Goal: Task Accomplishment & Management: Use online tool/utility

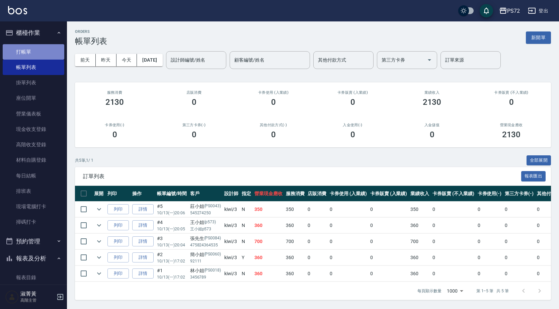
click at [49, 44] on link "打帳單" at bounding box center [34, 51] width 62 height 15
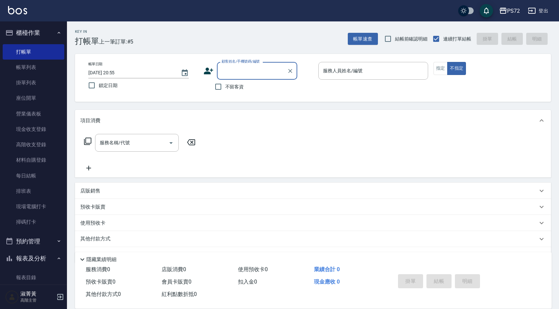
click at [234, 77] on div "顧客姓名/手機號碼/編號" at bounding box center [257, 71] width 80 height 18
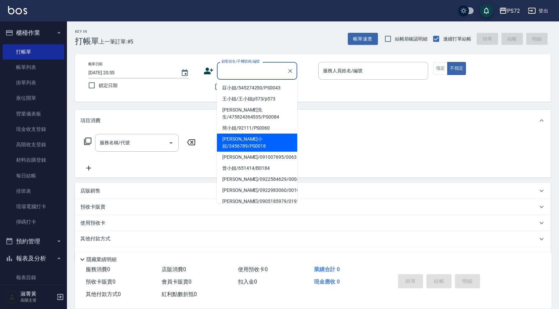
click at [259, 133] on li "[PERSON_NAME]小姐/3456789/PS0018" at bounding box center [257, 142] width 80 height 18
type input "[PERSON_NAME]小姐/3456789/PS0018"
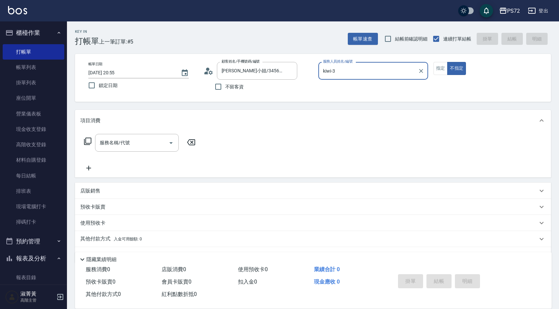
click at [347, 70] on input "kiwi-3" at bounding box center [368, 71] width 94 height 12
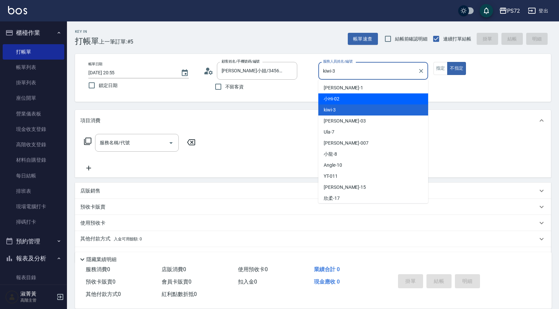
click at [348, 100] on div "小Hi -02" at bounding box center [373, 98] width 110 height 11
type input "小Hi-02"
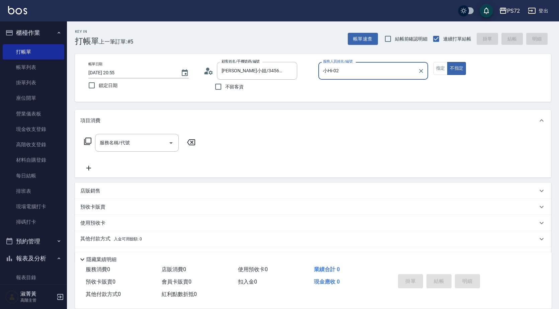
click at [108, 144] on input "服務名稱/代號" at bounding box center [132, 143] width 68 height 12
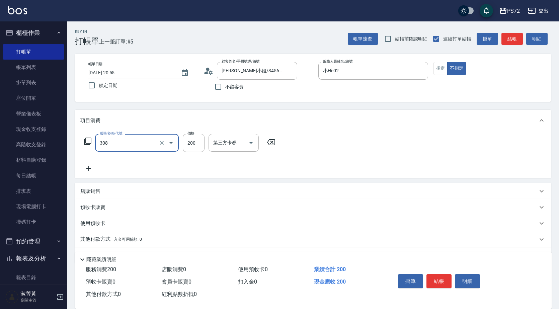
type input "學生剪髮(UP)(308)"
type input "400"
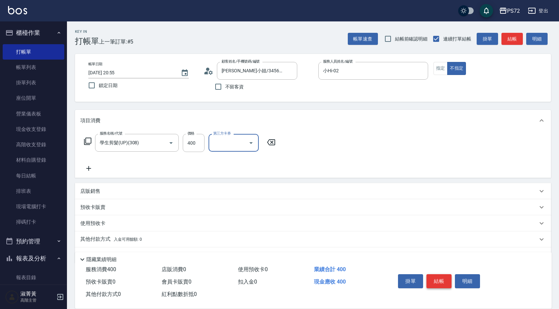
click at [436, 276] on button "結帳" at bounding box center [438, 281] width 25 height 14
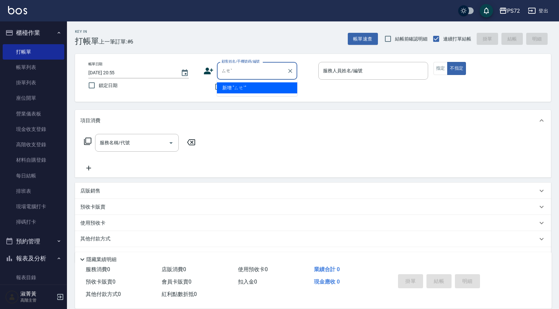
type input "ㄙ"
type input "月豐0"
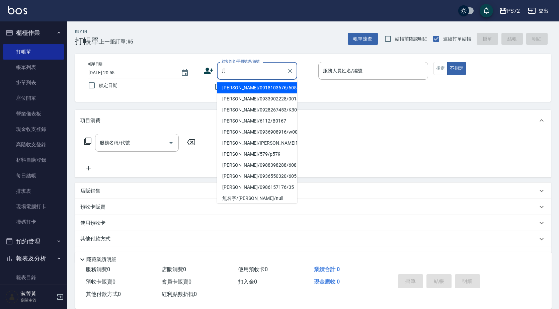
type input "月"
click at [207, 70] on icon at bounding box center [208, 71] width 9 height 7
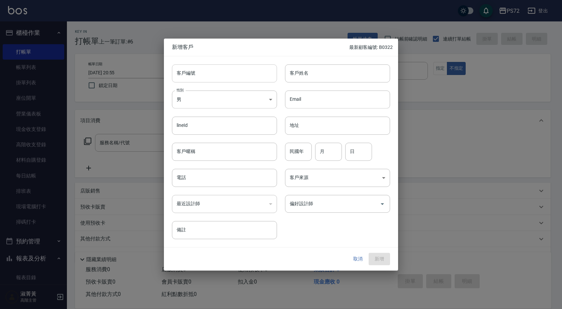
click at [207, 72] on input "客戶編號" at bounding box center [224, 73] width 105 height 18
type input "B0323"
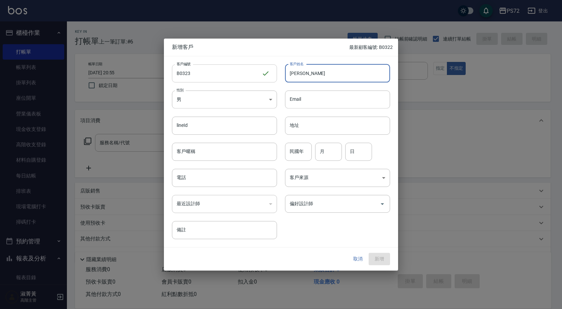
type input "[PERSON_NAME]"
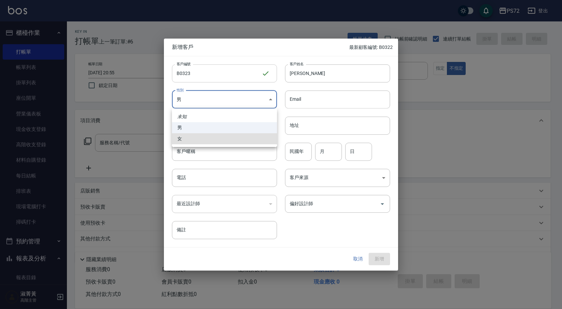
type input "[DEMOGRAPHIC_DATA]"
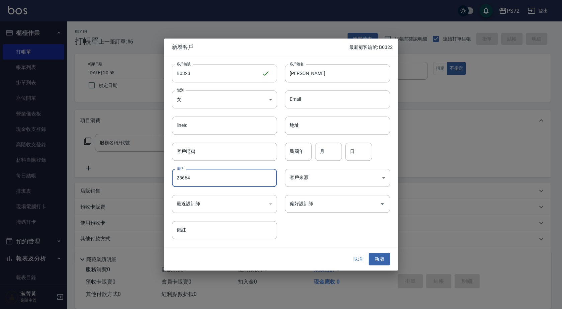
type input "25664"
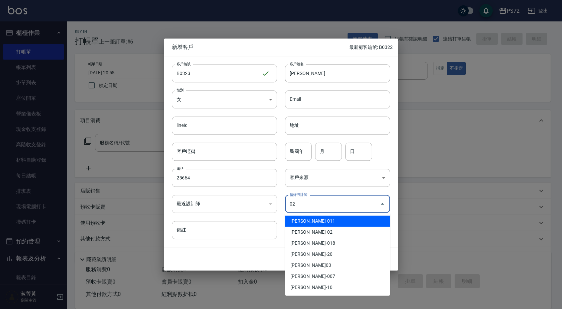
type input "[PERSON_NAME]"
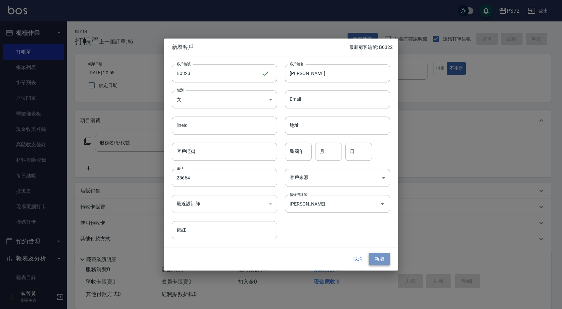
click at [380, 258] on button "新增" at bounding box center [379, 259] width 21 height 12
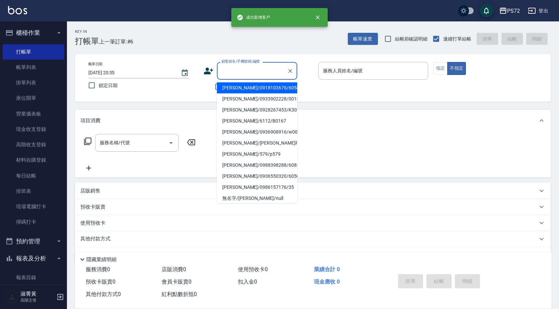
click at [246, 72] on input "顧客姓名/手機號碼/編號" at bounding box center [252, 71] width 64 height 12
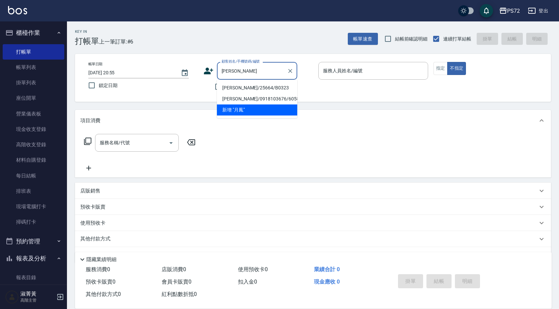
click at [275, 85] on li "[PERSON_NAME]/25664/B0323" at bounding box center [257, 87] width 80 height 11
type input "[PERSON_NAME]/25664/B0323"
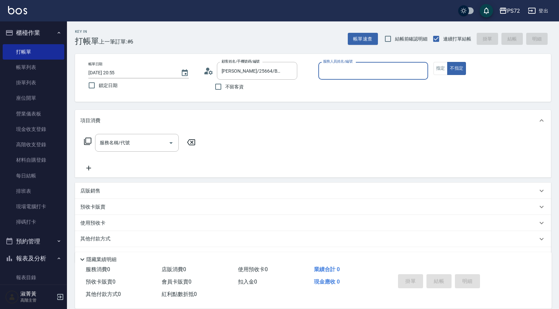
type input "小Hi-02"
click at [440, 64] on button "指定" at bounding box center [440, 68] width 14 height 13
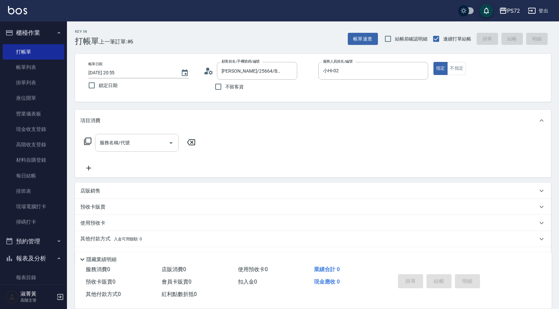
click at [131, 140] on input "服務名稱/代號" at bounding box center [132, 143] width 68 height 12
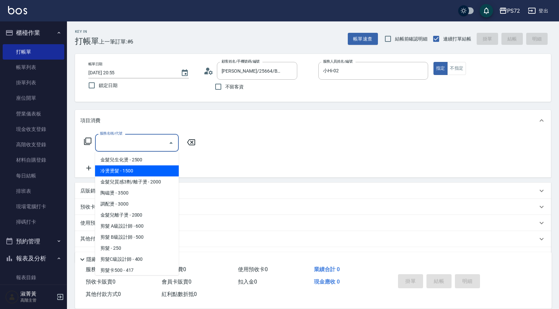
drag, startPoint x: 123, startPoint y: 172, endPoint x: 159, endPoint y: 158, distance: 38.8
click at [124, 172] on span "冷燙燙髮 - 1500" at bounding box center [137, 170] width 84 height 11
type input "冷燙燙髮(200)"
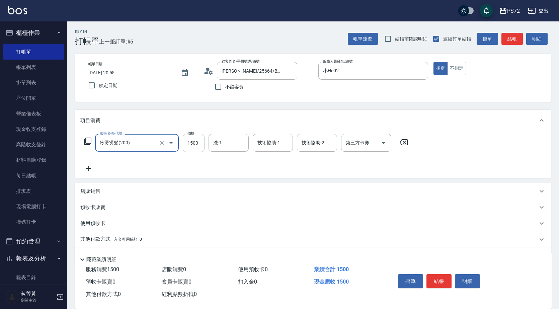
click at [201, 140] on input "1500" at bounding box center [194, 143] width 22 height 18
type input "1800"
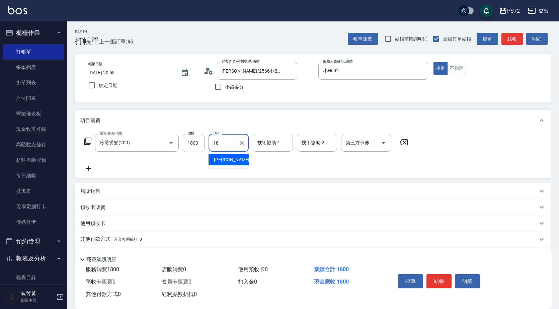
type input "[PERSON_NAME]-18"
click at [446, 280] on button "結帳" at bounding box center [438, 281] width 25 height 14
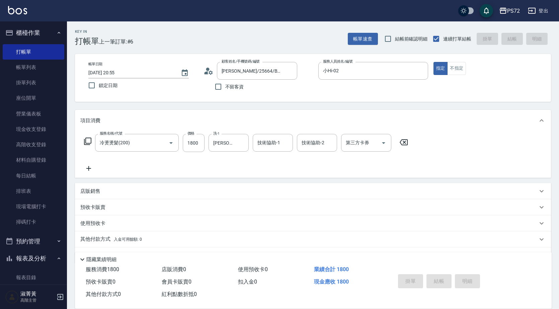
type input "[DATE] 20:57"
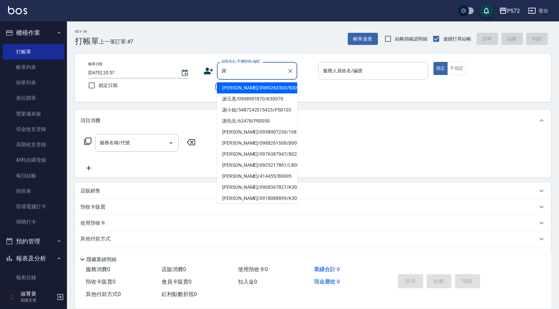
click at [235, 90] on li "[PERSON_NAME]/0989263303/B0072" at bounding box center [257, 87] width 80 height 11
type input "[PERSON_NAME]/0989263303/B0072"
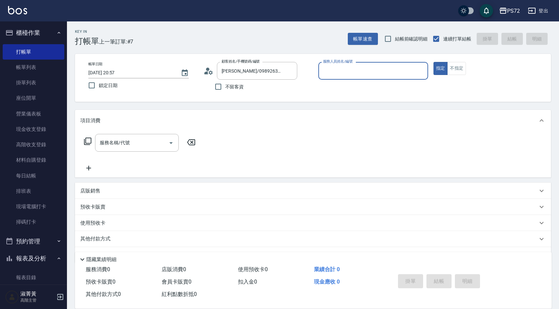
type input "小Hi-02"
click at [355, 74] on input "小Hi-02" at bounding box center [368, 71] width 94 height 12
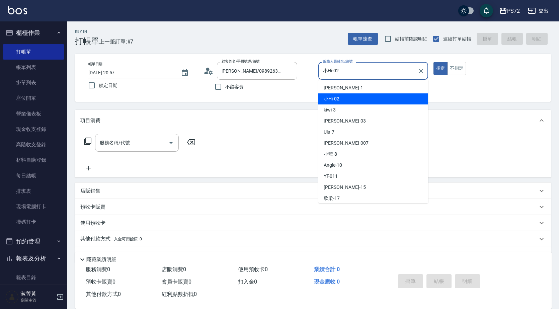
click at [357, 95] on div "小Hi -02" at bounding box center [373, 98] width 110 height 11
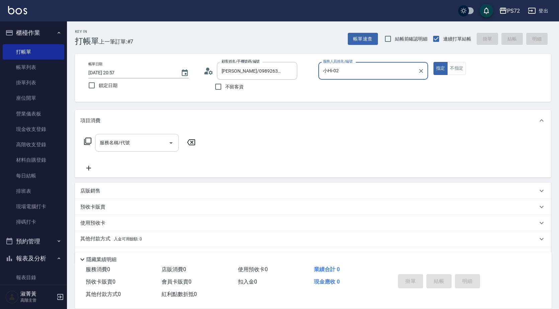
drag, startPoint x: 102, startPoint y: 146, endPoint x: 97, endPoint y: 141, distance: 8.0
click at [101, 146] on input "服務名稱/代號" at bounding box center [132, 143] width 68 height 12
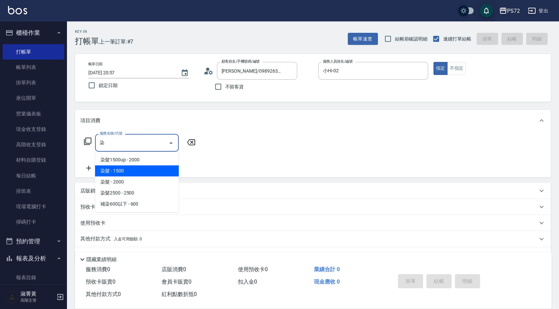
click at [135, 169] on span "染髮 - 1500" at bounding box center [137, 170] width 84 height 11
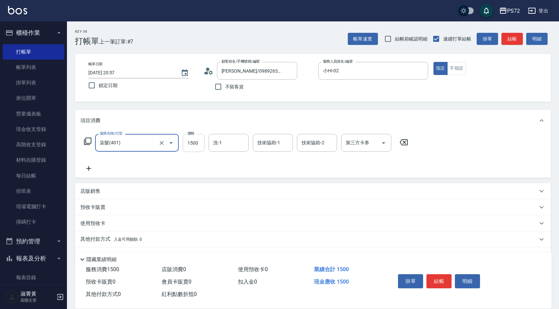
type input "染髮(401)"
click at [196, 144] on input "1500" at bounding box center [194, 143] width 22 height 18
type input "1800"
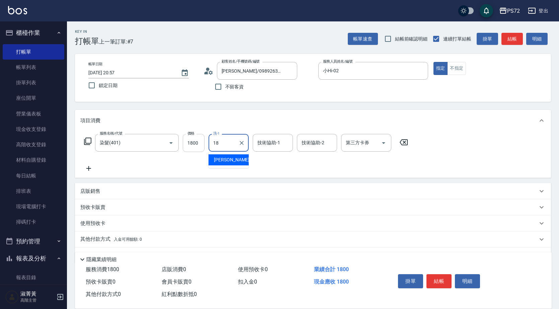
type input "[PERSON_NAME]-18"
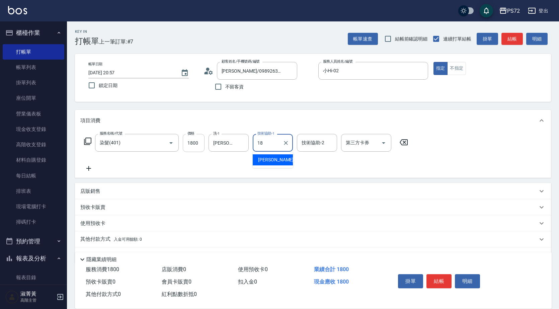
type input "[PERSON_NAME]-18"
click at [436, 280] on button "結帳" at bounding box center [438, 281] width 25 height 14
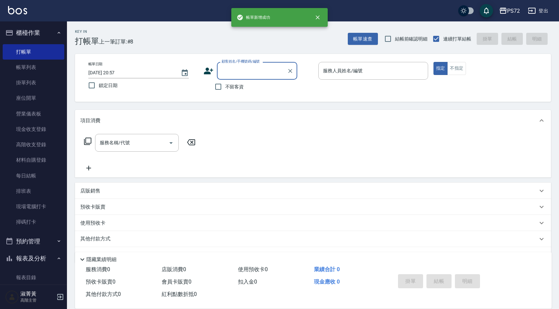
click at [224, 76] on input "顧客姓名/手機號碼/編號" at bounding box center [252, 71] width 64 height 12
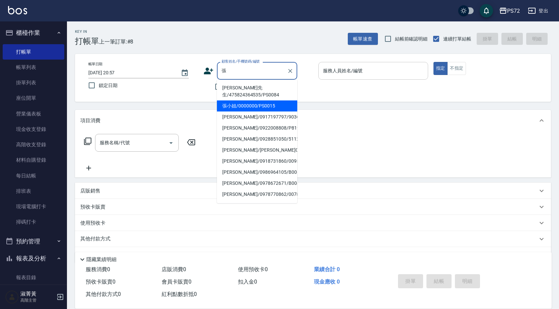
click at [253, 101] on li "張小姐/0000000/PS0015" at bounding box center [257, 105] width 80 height 11
type input "張小姐/0000000/PS0015"
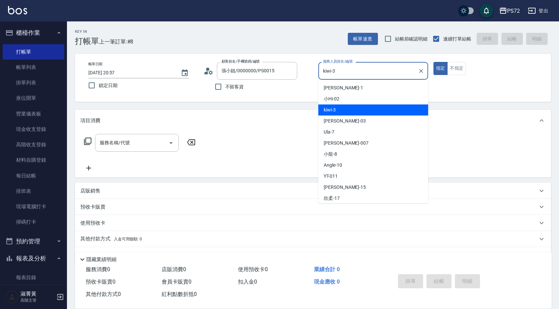
click at [387, 70] on input "kiwi-3" at bounding box center [368, 71] width 94 height 12
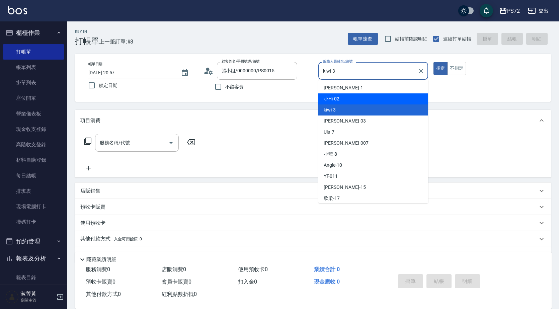
click at [367, 103] on div "小Hi -02" at bounding box center [373, 98] width 110 height 11
type input "小Hi-02"
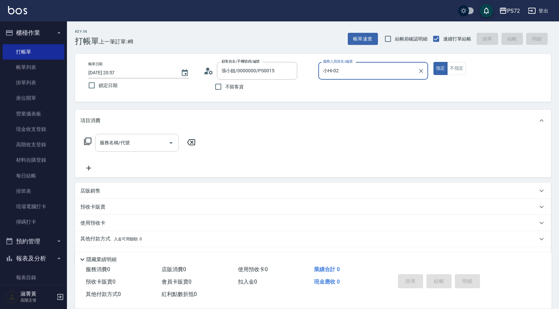
click at [116, 144] on div "服務名稱/代號 服務名稱/代號" at bounding box center [137, 143] width 84 height 18
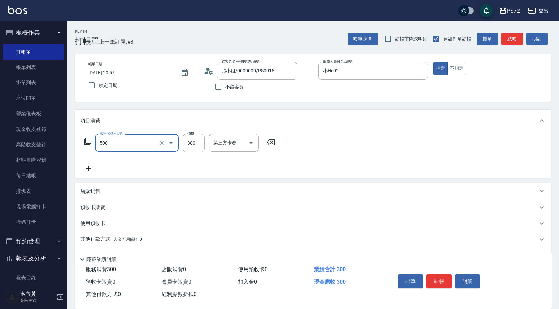
type input "洗髮(A級)(500)"
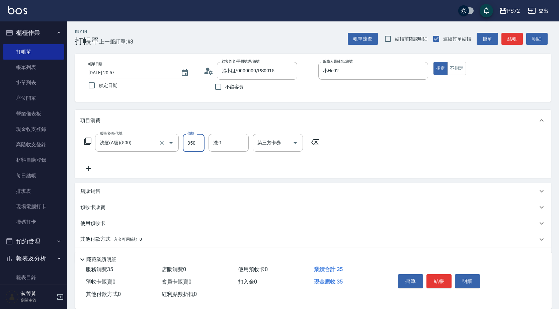
type input "350"
click at [439, 281] on button "結帳" at bounding box center [438, 281] width 25 height 14
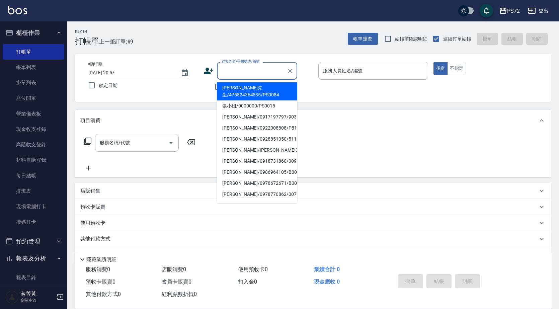
drag, startPoint x: 231, startPoint y: 75, endPoint x: 231, endPoint y: 83, distance: 8.0
click at [231, 75] on input "顧客姓名/手機號碼/編號" at bounding box center [252, 71] width 64 height 12
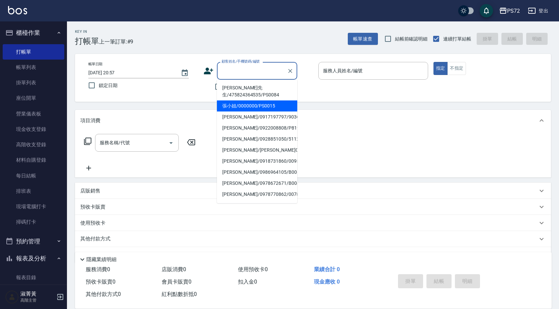
drag, startPoint x: 234, startPoint y: 95, endPoint x: 310, endPoint y: 83, distance: 76.8
click at [235, 100] on li "張小姐/0000000/PS0015" at bounding box center [257, 105] width 80 height 11
type input "張小姐/0000000/PS0015"
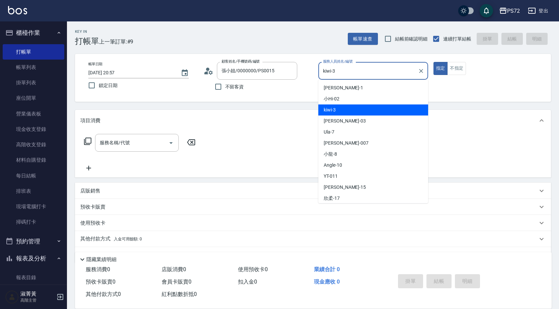
click at [333, 74] on input "kiwi-3" at bounding box center [368, 71] width 94 height 12
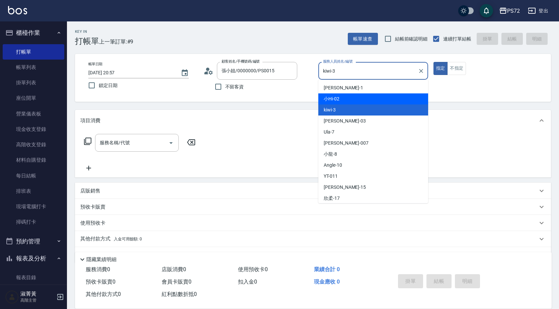
click at [350, 98] on div "小Hi -02" at bounding box center [373, 98] width 110 height 11
type input "小Hi-02"
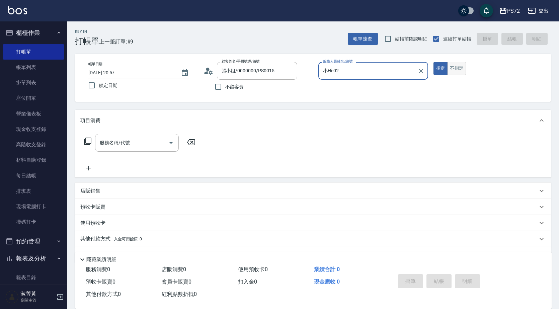
click at [462, 67] on button "不指定" at bounding box center [456, 68] width 19 height 13
click at [135, 139] on input "服務名稱/代號" at bounding box center [132, 143] width 68 height 12
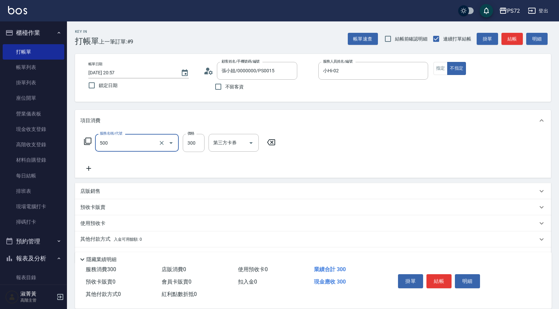
type input "洗髮(A級)(500)"
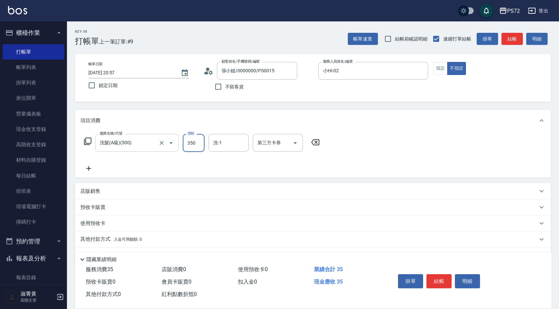
type input "350"
click at [441, 278] on button "結帳" at bounding box center [438, 281] width 25 height 14
type input "[DATE] 20:58"
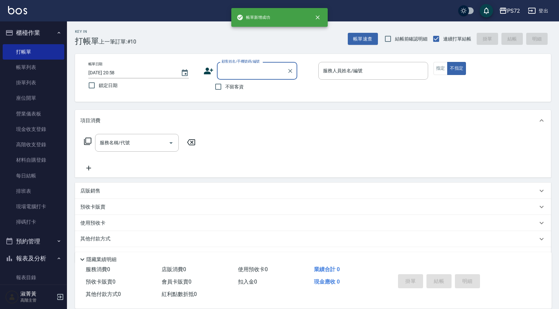
click at [237, 70] on input "顧客姓名/手機號碼/編號" at bounding box center [252, 71] width 64 height 12
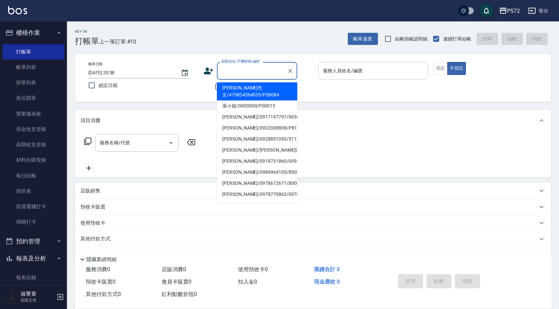
drag, startPoint x: 241, startPoint y: 89, endPoint x: 344, endPoint y: 78, distance: 103.3
click at [244, 89] on li "[PERSON_NAME]先生/475824364535/PS0084" at bounding box center [257, 91] width 80 height 18
type input "[PERSON_NAME]先生/475824364535/PS0084"
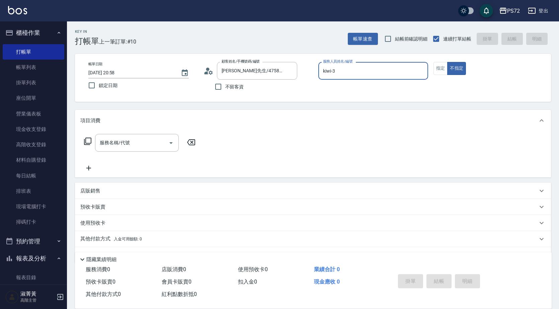
click at [347, 74] on input "kiwi-3" at bounding box center [373, 71] width 104 height 12
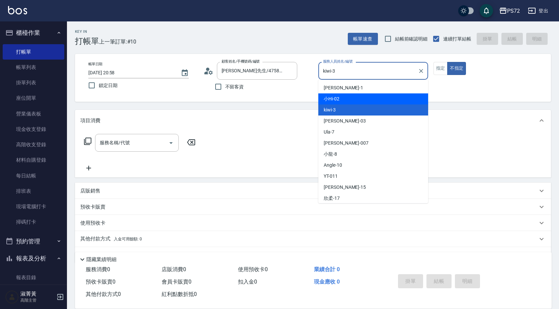
click at [347, 101] on div "小Hi -02" at bounding box center [373, 98] width 110 height 11
type input "小Hi-02"
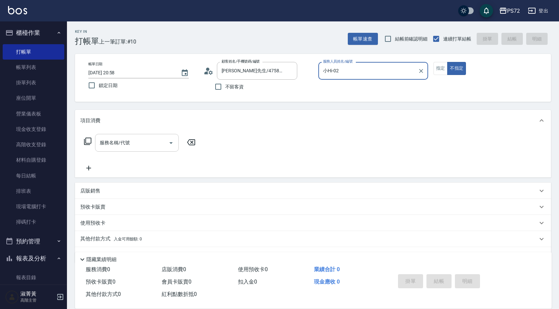
click at [129, 148] on input "服務名稱/代號" at bounding box center [132, 143] width 68 height 12
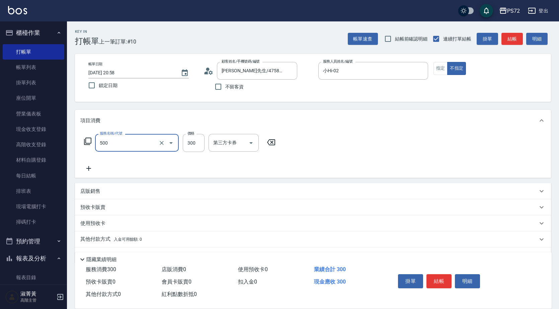
type input "洗髮(A級)(500)"
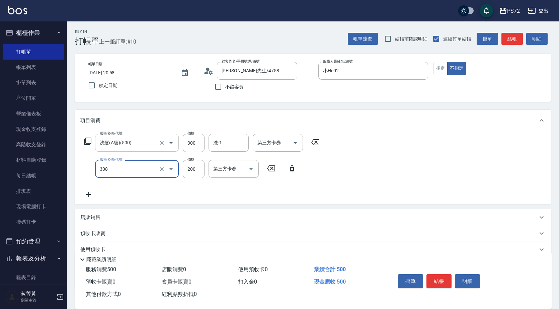
type input "學生剪髮(UP)(308)"
type input "400"
click at [434, 278] on button "結帳" at bounding box center [438, 281] width 25 height 14
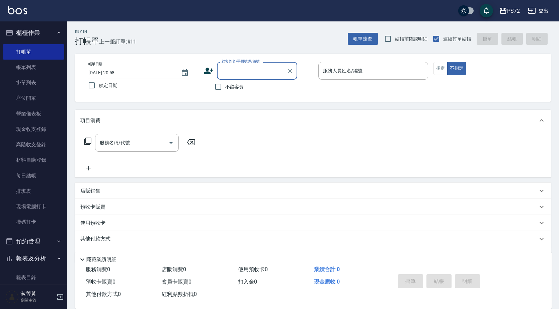
click at [244, 75] on input "顧客姓名/手機號碼/編號" at bounding box center [252, 71] width 64 height 12
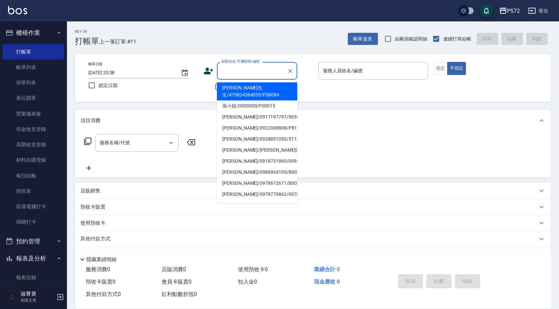
click at [248, 91] on li "[PERSON_NAME]先生/475824364535/PS0084" at bounding box center [257, 91] width 80 height 18
type input "[PERSON_NAME]先生/475824364535/PS0084"
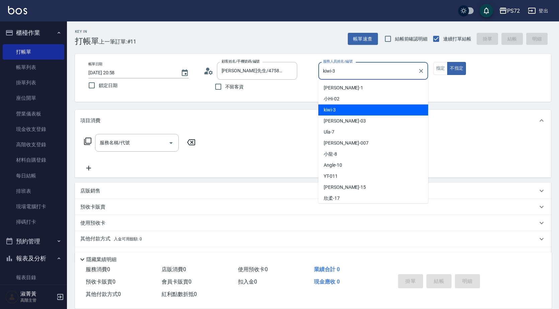
click at [347, 70] on input "kiwi-3" at bounding box center [368, 71] width 94 height 12
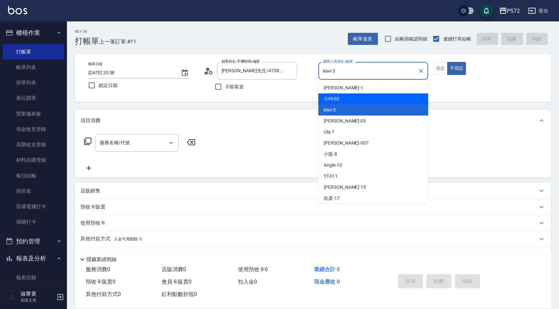
click at [347, 99] on div "小Hi -02" at bounding box center [373, 98] width 110 height 11
type input "小Hi-02"
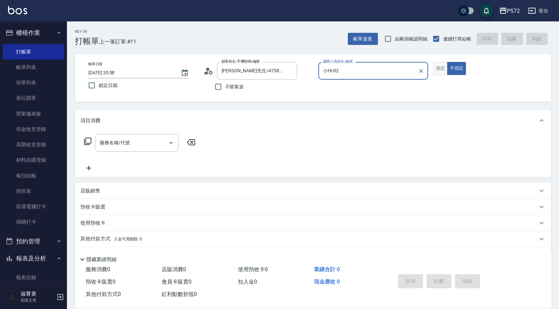
click at [437, 66] on button "指定" at bounding box center [440, 68] width 14 height 13
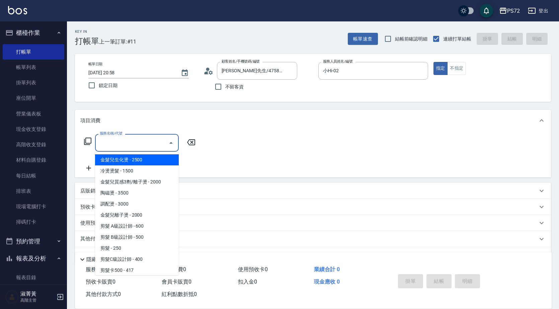
drag, startPoint x: 122, startPoint y: 144, endPoint x: 125, endPoint y: 139, distance: 5.7
click at [122, 143] on input "服務名稱/代號" at bounding box center [132, 143] width 68 height 12
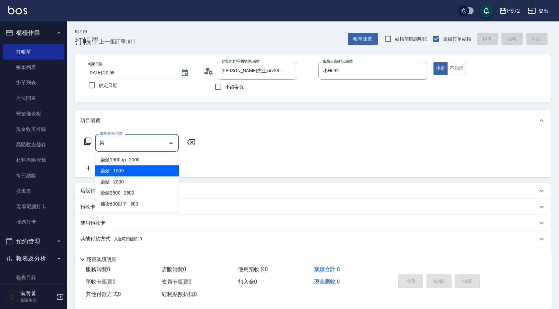
click at [130, 173] on span "染髮 - 1500" at bounding box center [137, 170] width 84 height 11
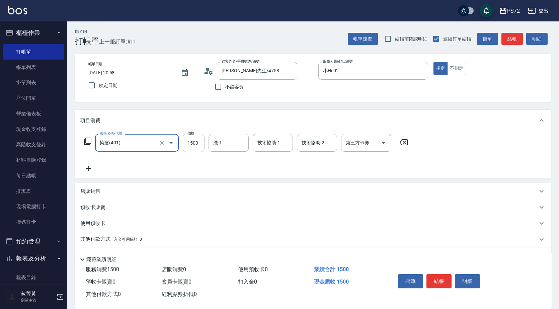
type input "染髮(401)"
click at [196, 146] on input "1500" at bounding box center [194, 143] width 22 height 18
type input "1300"
drag, startPoint x: 433, startPoint y: 276, endPoint x: 425, endPoint y: 270, distance: 10.3
click at [433, 276] on button "結帳" at bounding box center [438, 281] width 25 height 14
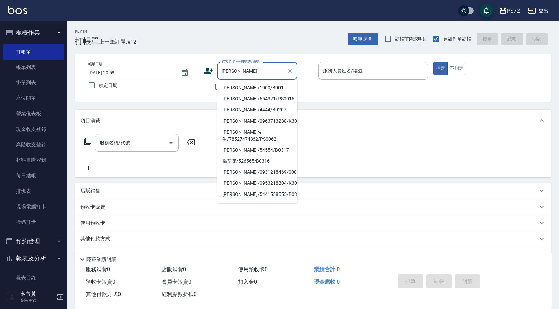
drag, startPoint x: 265, startPoint y: 91, endPoint x: 313, endPoint y: 81, distance: 49.5
click at [265, 91] on li "[PERSON_NAME]/1000/B001" at bounding box center [257, 87] width 80 height 11
type input "[PERSON_NAME]/1000/B001"
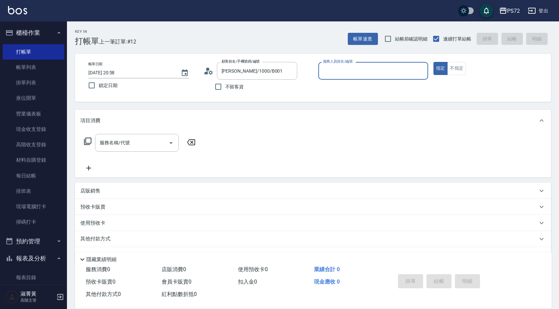
type input "小Hi-02"
click at [337, 79] on div "小Hi-02 服務人員姓名/編號" at bounding box center [373, 71] width 110 height 18
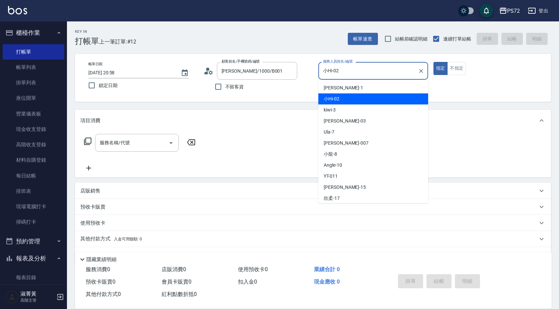
click at [341, 94] on div "小Hi -02" at bounding box center [373, 98] width 110 height 11
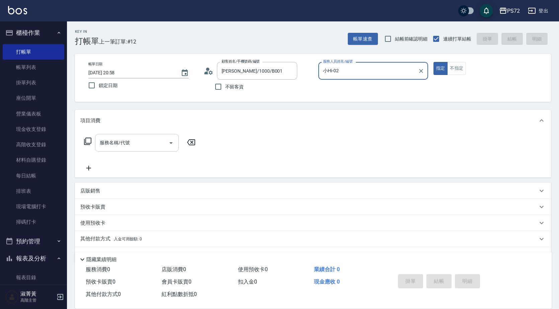
click at [155, 142] on input "服務名稱/代號" at bounding box center [132, 143] width 68 height 12
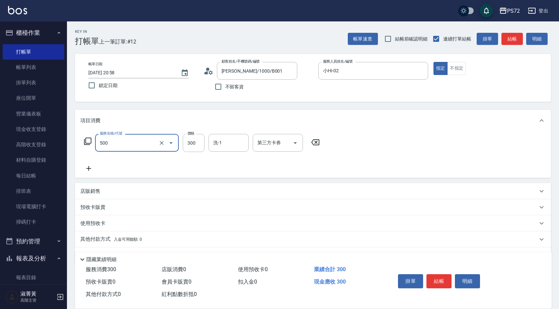
type input "洗髮(A級)(500)"
type input "350"
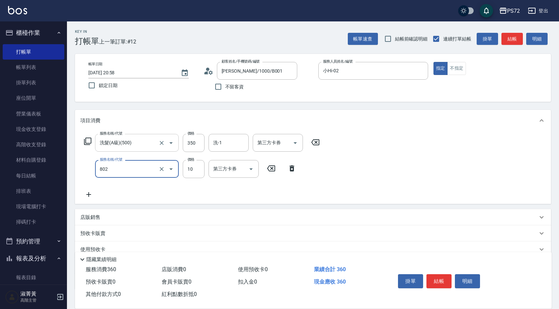
type input "潤絲(802)"
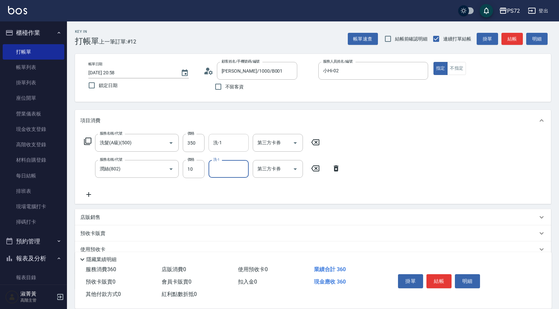
drag, startPoint x: 225, startPoint y: 149, endPoint x: 227, endPoint y: 144, distance: 5.2
click at [226, 148] on div "洗-1" at bounding box center [228, 143] width 40 height 18
type input "[PERSON_NAME]-18"
click at [442, 268] on div "掛單 結帳 明細" at bounding box center [465, 281] width 156 height 37
click at [436, 276] on button "結帳" at bounding box center [438, 281] width 25 height 14
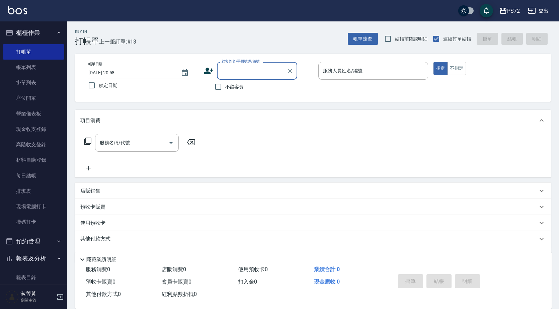
click at [234, 65] on div "顧客姓名/手機號碼/編號" at bounding box center [257, 71] width 80 height 18
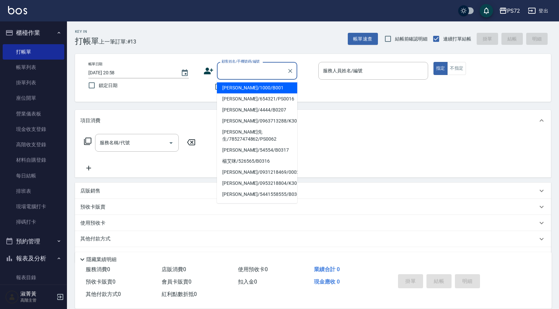
drag, startPoint x: 239, startPoint y: 88, endPoint x: 312, endPoint y: 81, distance: 72.9
click at [241, 87] on li "[PERSON_NAME]/1000/B001" at bounding box center [257, 87] width 80 height 11
type input "[PERSON_NAME]/1000/B001"
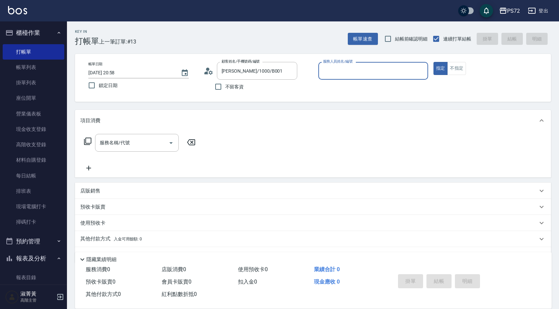
type input "小Hi-02"
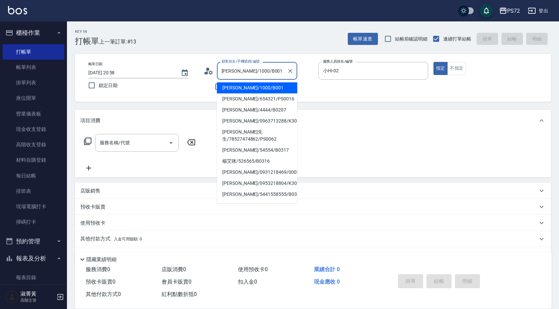
click at [242, 69] on input "[PERSON_NAME]/1000/B001" at bounding box center [252, 71] width 64 height 12
click at [258, 101] on li "[PERSON_NAME]/654321/PS0016" at bounding box center [257, 98] width 80 height 11
type input "[PERSON_NAME]/654321/PS0016"
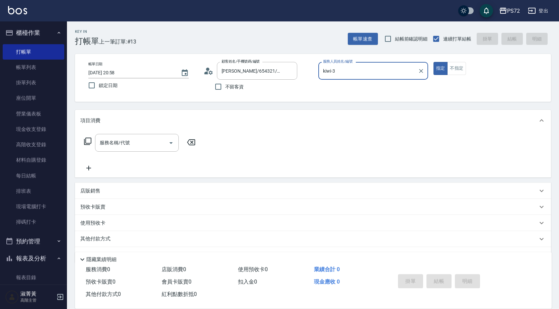
click at [331, 75] on input "kiwi-3" at bounding box center [368, 71] width 94 height 12
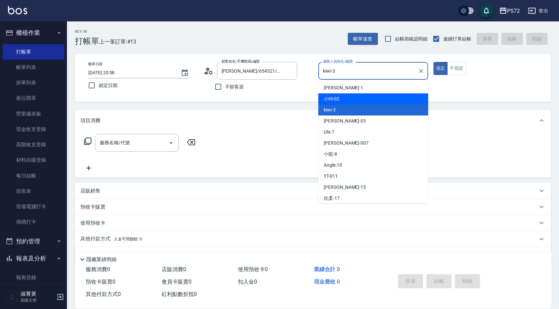
click at [339, 94] on div "小Hi -02" at bounding box center [373, 98] width 110 height 11
type input "小Hi-02"
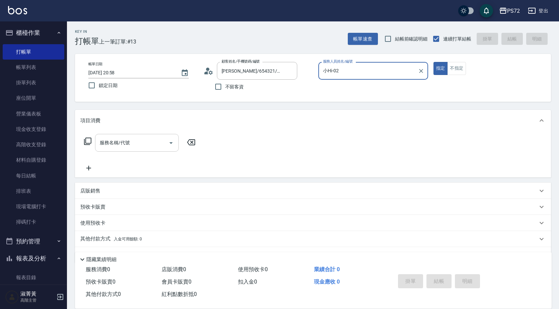
click at [108, 149] on div "服務名稱/代號" at bounding box center [137, 143] width 84 height 18
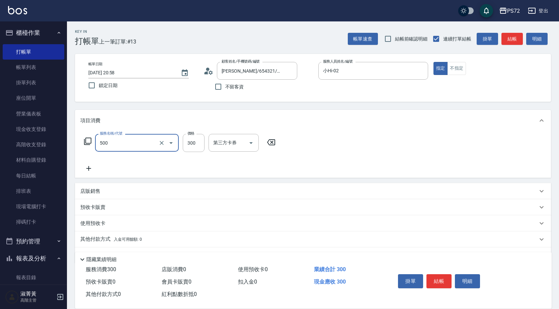
type input "洗髮(A級)(500)"
click at [199, 139] on input "300" at bounding box center [194, 143] width 22 height 18
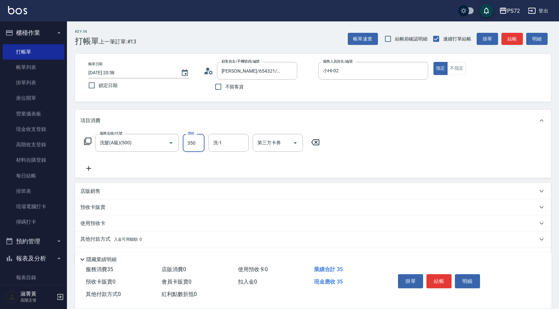
type input "350"
type input "[PERSON_NAME]-18"
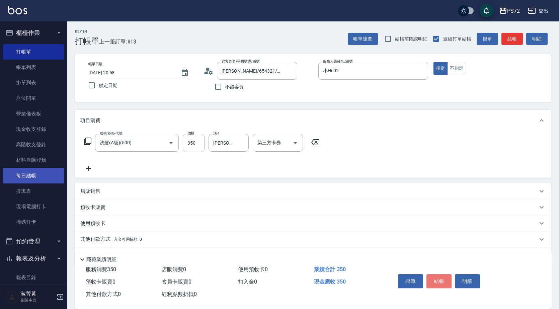
drag, startPoint x: 432, startPoint y: 278, endPoint x: 55, endPoint y: 182, distance: 388.7
click at [426, 274] on button "結帳" at bounding box center [438, 281] width 25 height 14
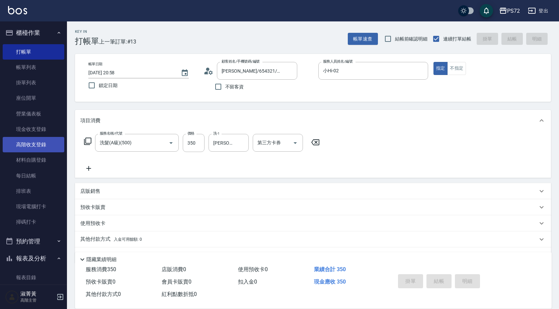
type input "[DATE] 20:59"
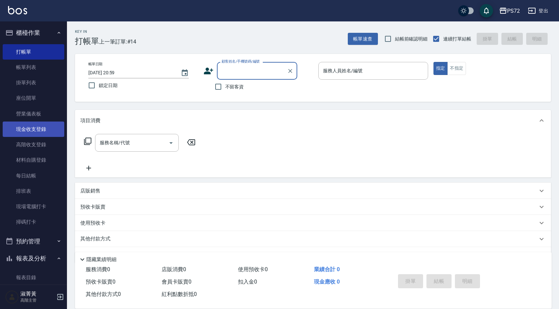
click at [38, 129] on link "現金收支登錄" at bounding box center [34, 128] width 62 height 15
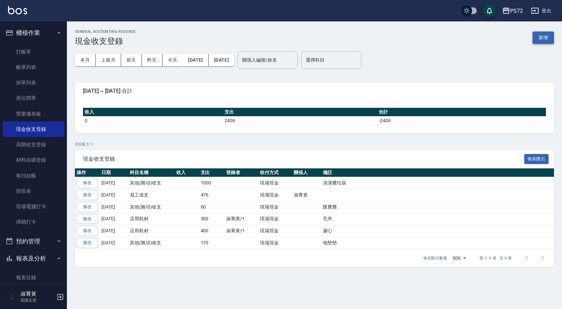
click at [544, 43] on button "新增" at bounding box center [543, 37] width 21 height 12
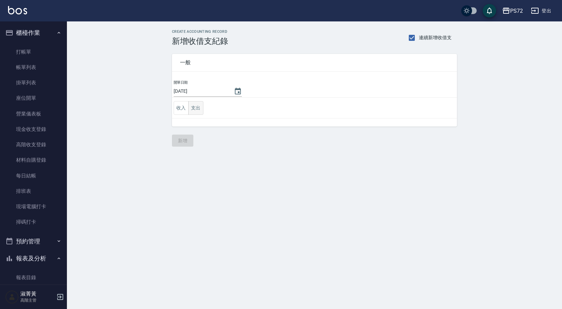
click at [193, 110] on button "支出" at bounding box center [195, 108] width 15 height 14
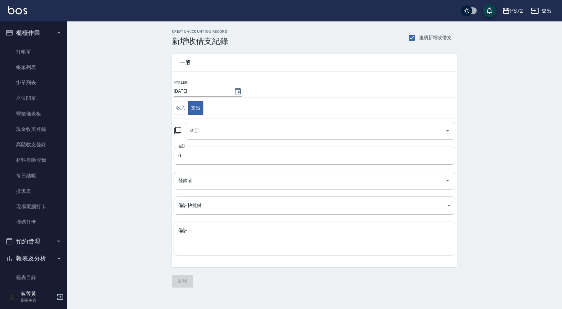
click at [200, 134] on input "科目" at bounding box center [315, 131] width 254 height 12
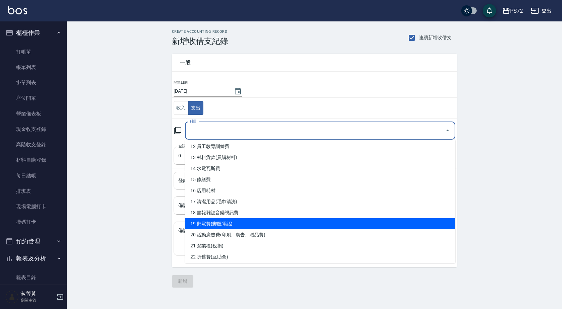
scroll to position [268, 0]
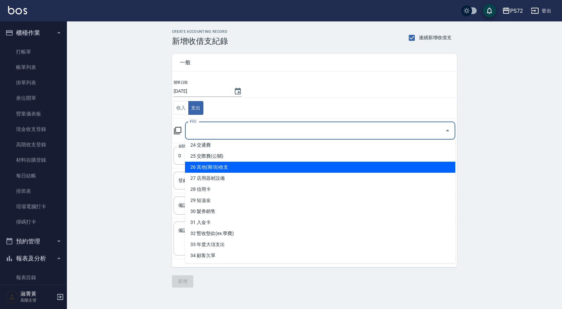
click at [225, 169] on li "26 其他(雜項)收支" at bounding box center [320, 167] width 270 height 11
type input "26 其他(雜項)收支"
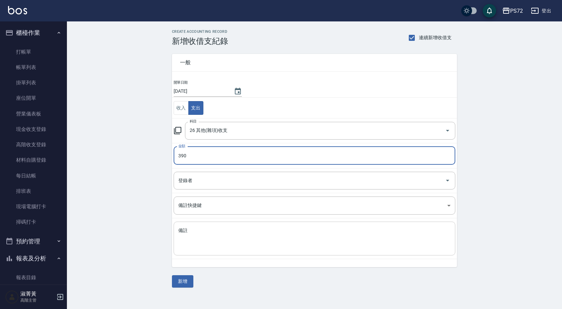
type input "390"
click at [219, 240] on textarea "備註" at bounding box center [314, 238] width 272 height 23
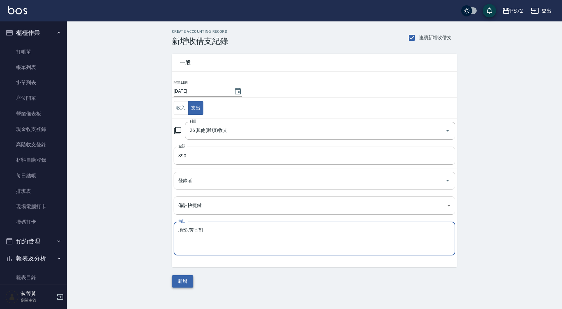
type textarea "地墊.芳香劑"
click at [188, 278] on button "新增" at bounding box center [182, 281] width 21 height 12
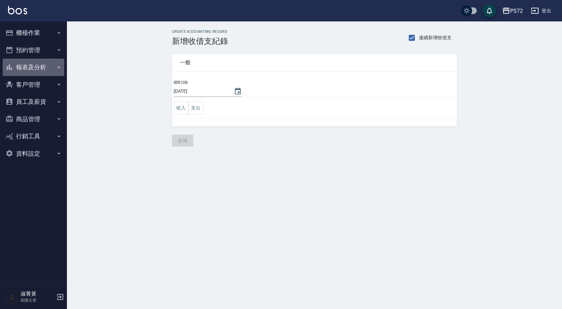
click at [32, 71] on button "報表及分析" at bounding box center [34, 67] width 62 height 17
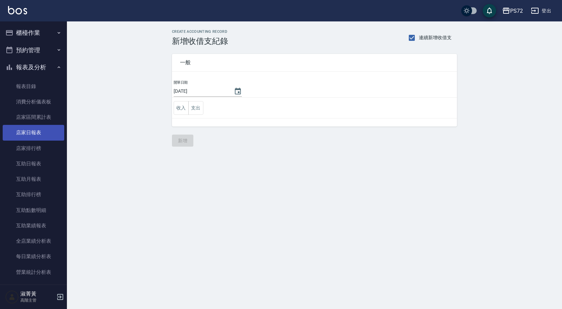
click at [50, 137] on link "店家日報表" at bounding box center [34, 132] width 62 height 15
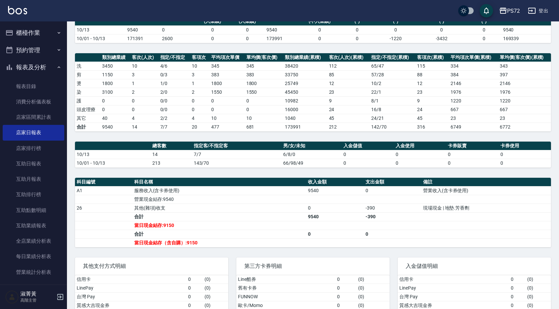
scroll to position [67, 0]
